Goal: Book appointment/travel/reservation

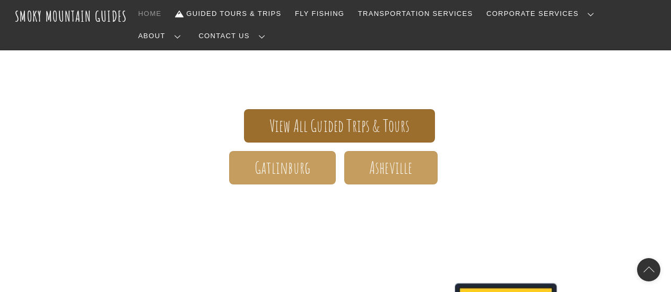
scroll to position [216, 0]
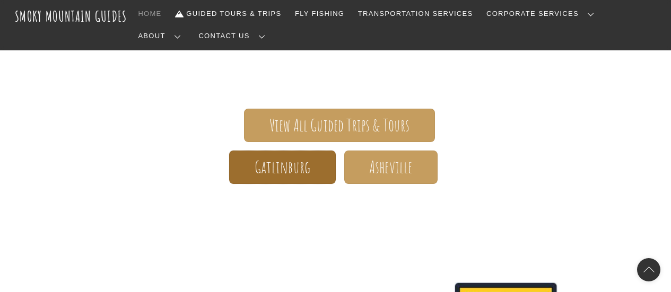
click at [315, 151] on link "Gatlinburg" at bounding box center [282, 167] width 106 height 33
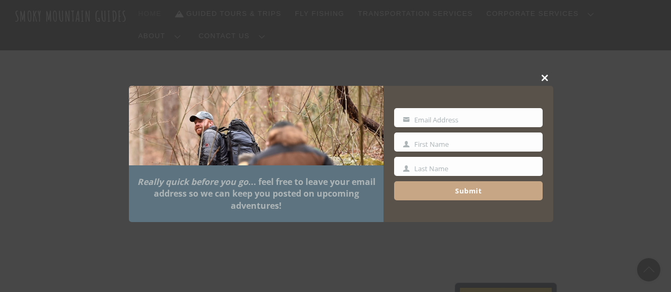
click at [545, 75] on span at bounding box center [546, 78] width 16 height 6
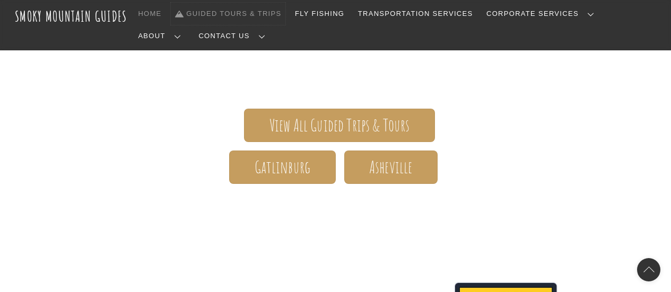
click at [238, 12] on link "Guided Tours & Trips" at bounding box center [228, 14] width 115 height 22
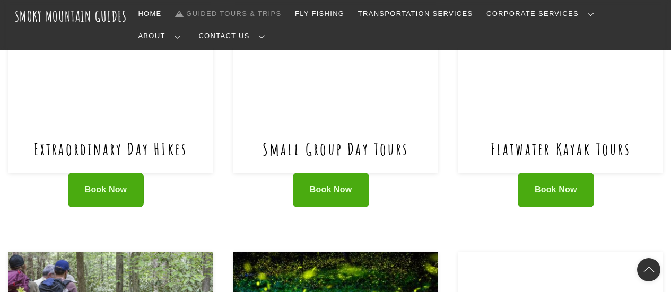
scroll to position [522, 0]
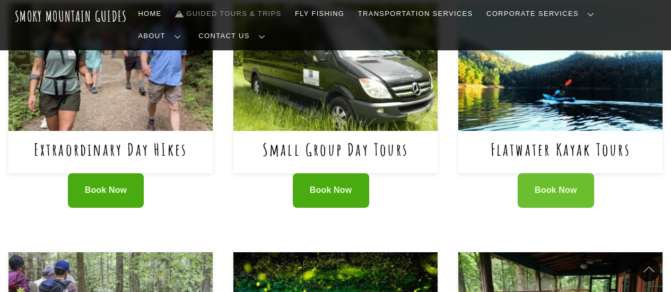
click at [566, 185] on span "Book Now" at bounding box center [556, 190] width 42 height 11
